Goal: Transaction & Acquisition: Purchase product/service

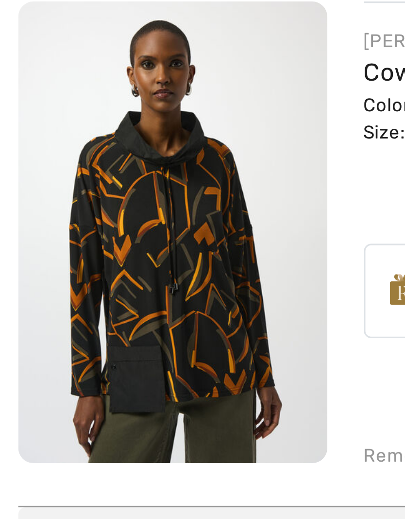
click at [65, 144] on img at bounding box center [55, 217] width 99 height 147
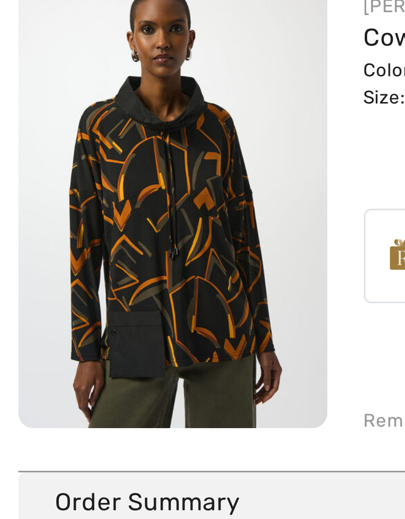
click at [75, 197] on img at bounding box center [55, 217] width 99 height 147
click at [74, 203] on img at bounding box center [55, 217] width 99 height 147
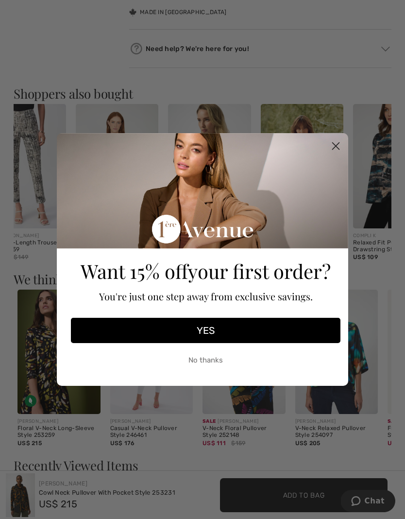
click at [338, 152] on circle "Close dialog" at bounding box center [336, 146] width 16 height 16
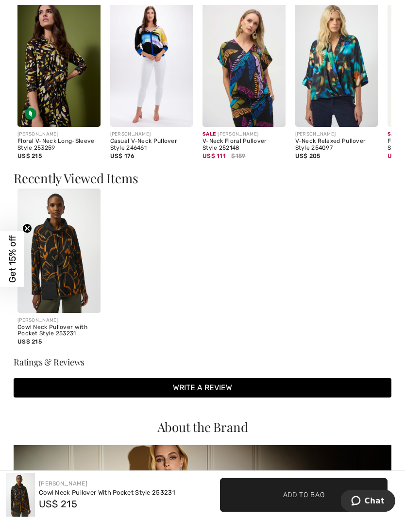
scroll to position [1109, 0]
click at [81, 273] on img at bounding box center [58, 250] width 83 height 124
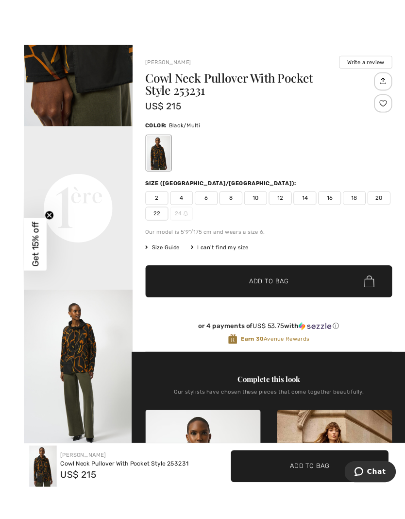
scroll to position [9, 0]
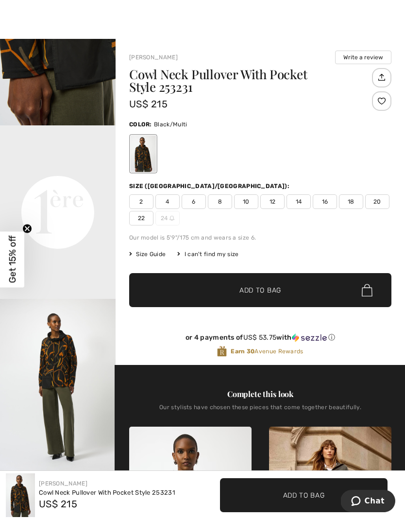
click at [68, 407] on img "3 / 7" at bounding box center [58, 385] width 116 height 173
click at [273, 202] on span "12" at bounding box center [272, 201] width 24 height 15
click at [275, 277] on span "✔ Added to Bag Add to Bag" at bounding box center [260, 290] width 262 height 34
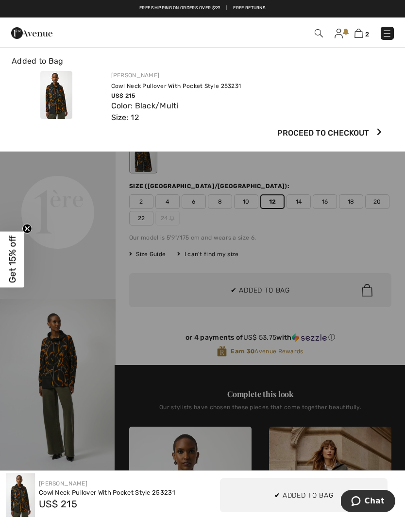
click at [362, 31] on img at bounding box center [359, 33] width 8 height 9
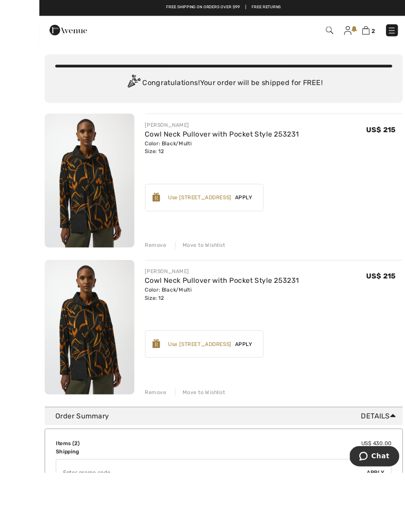
scroll to position [52, 0]
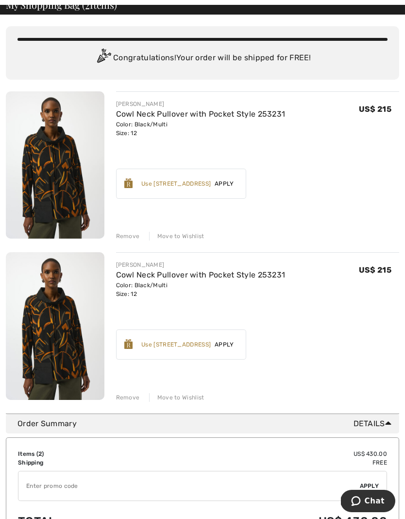
click at [124, 238] on div "Remove" at bounding box center [128, 236] width 24 height 9
